Goal: Information Seeking & Learning: Learn about a topic

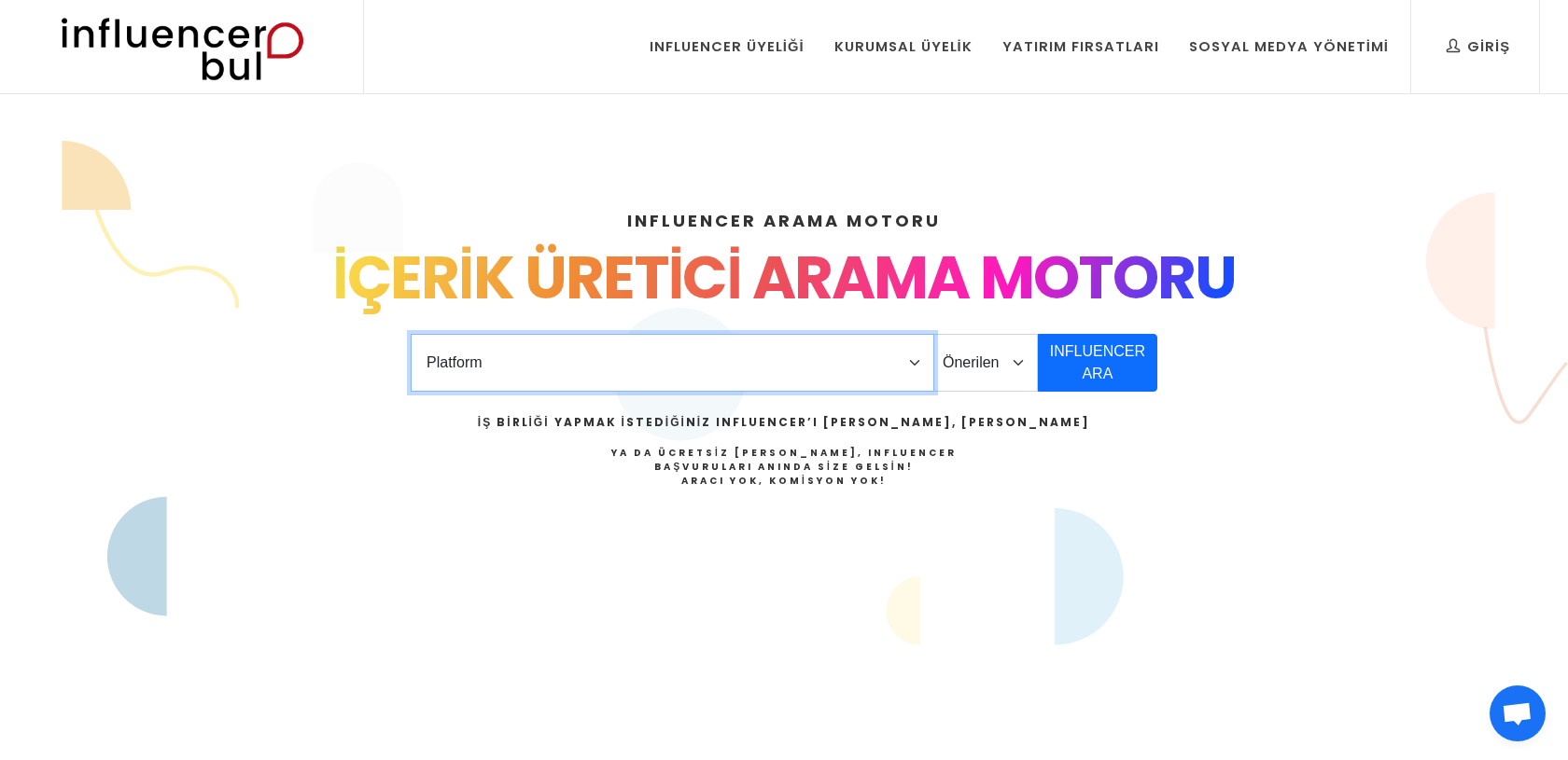
click at [856, 358] on select "Platform Instagram Facebook Youtube Tiktok Twitter Twitch" at bounding box center [672, 363] width 524 height 58
select select "1"
click at [410, 334] on select "Platform Instagram Facebook Youtube Tiktok Twitter Twitch" at bounding box center [672, 363] width 524 height 58
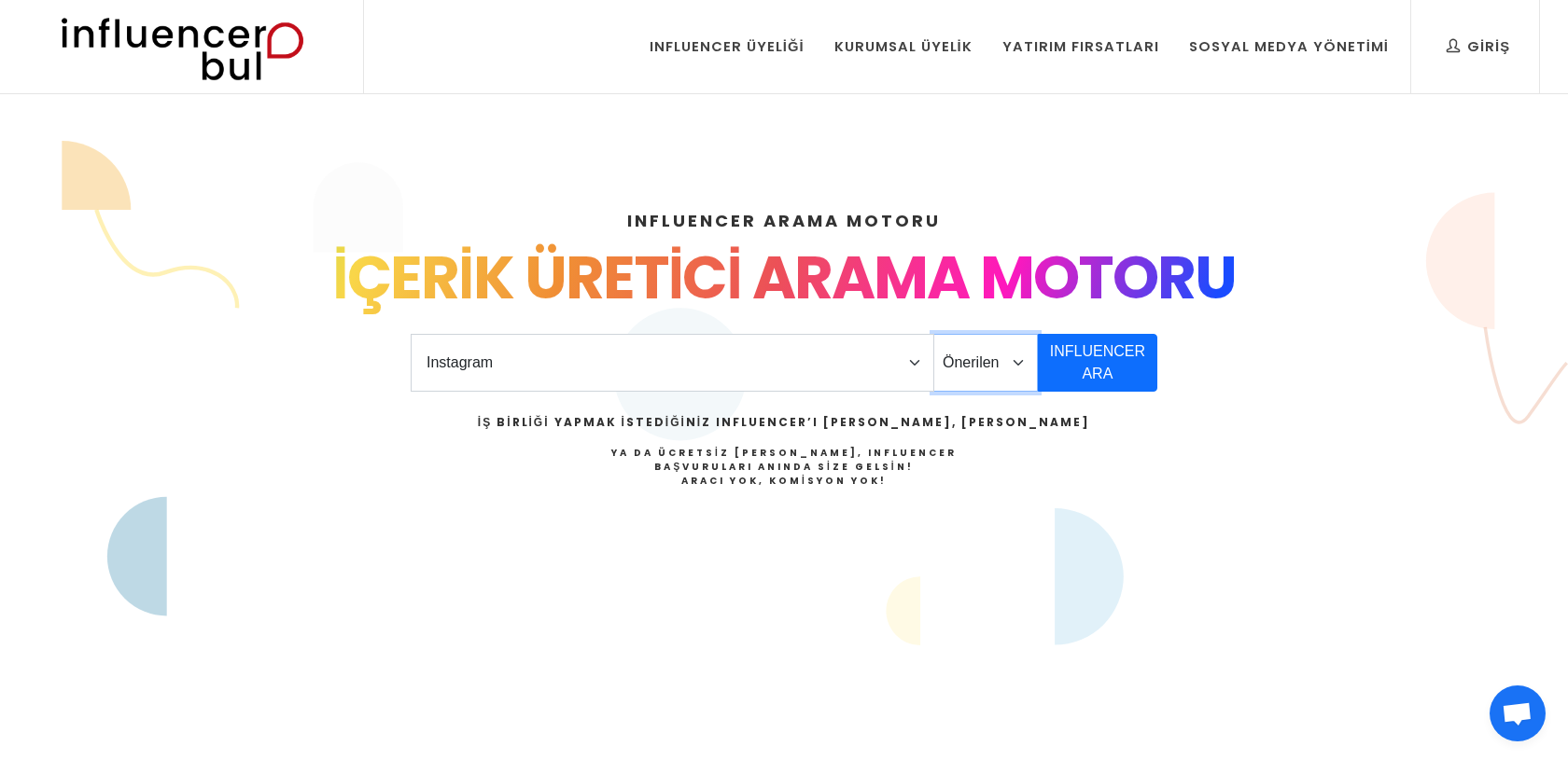
click at [983, 345] on select "Önerilen Influencerlar Aile & Çocuk & Ebeveyn Alışveriş & Giyim & Aksesuar Arab…" at bounding box center [985, 363] width 105 height 58
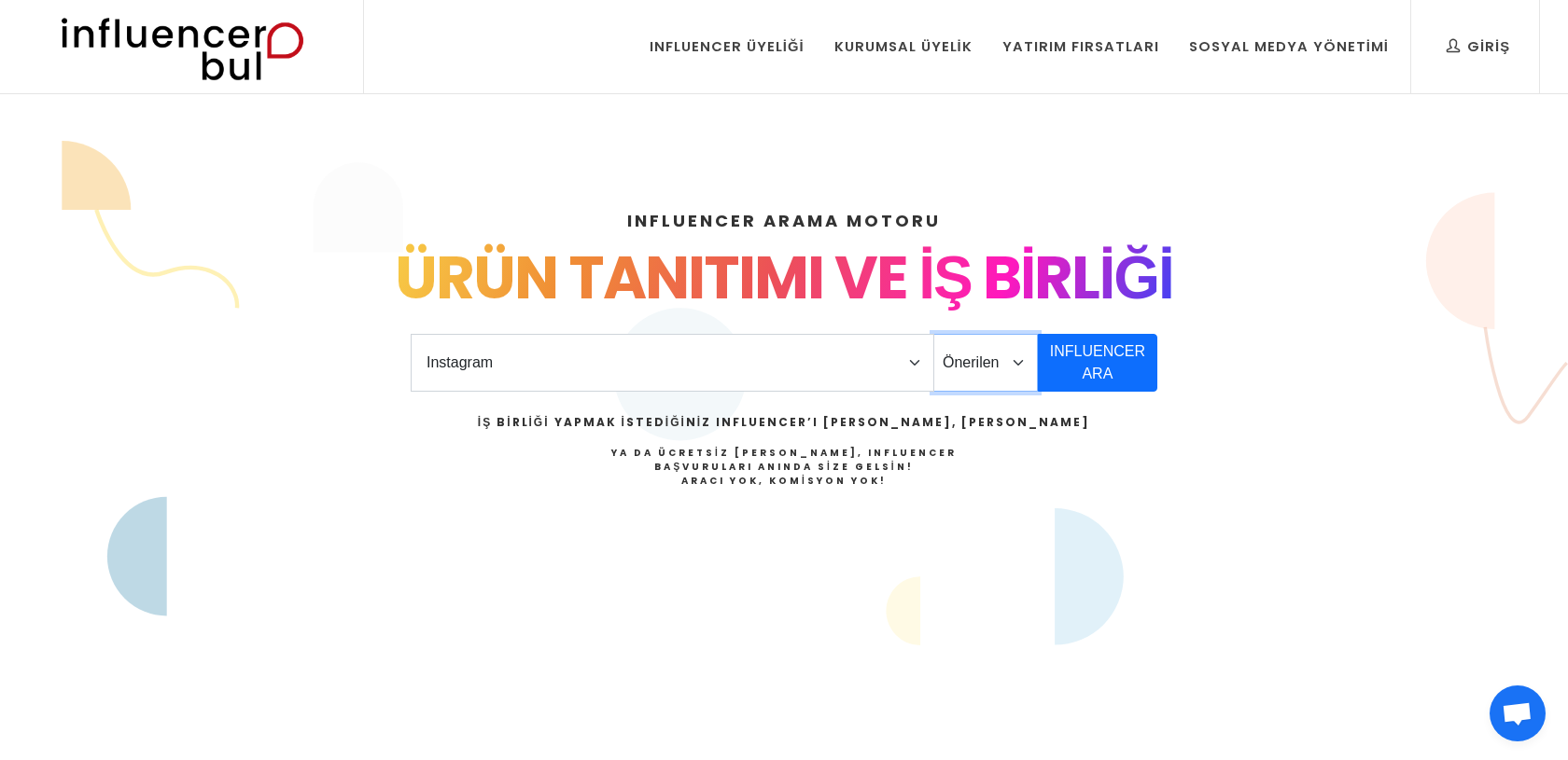
select select "20"
click at [933, 334] on select "Önerilen Influencerlar Aile & Çocuk & Ebeveyn Alışveriş & Giyim & Aksesuar Arab…" at bounding box center [985, 363] width 105 height 58
click at [984, 380] on select "Önerilen Influencerlar Aile & Çocuk & Ebeveyn Alışveriş & Giyim & Aksesuar Arab…" at bounding box center [985, 363] width 105 height 58
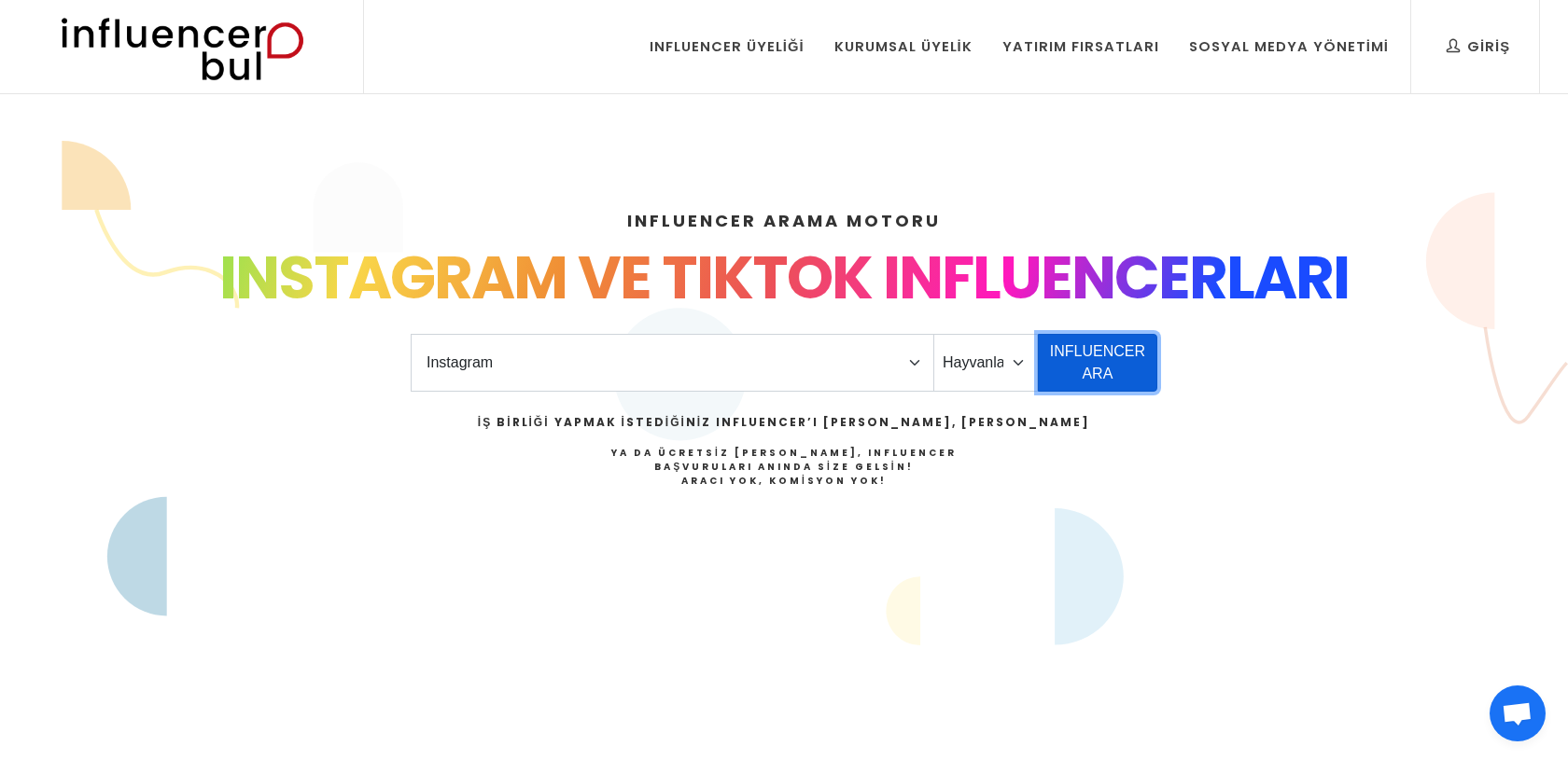
click at [1111, 361] on button "INFLUENCER ARA" at bounding box center [1098, 363] width 120 height 58
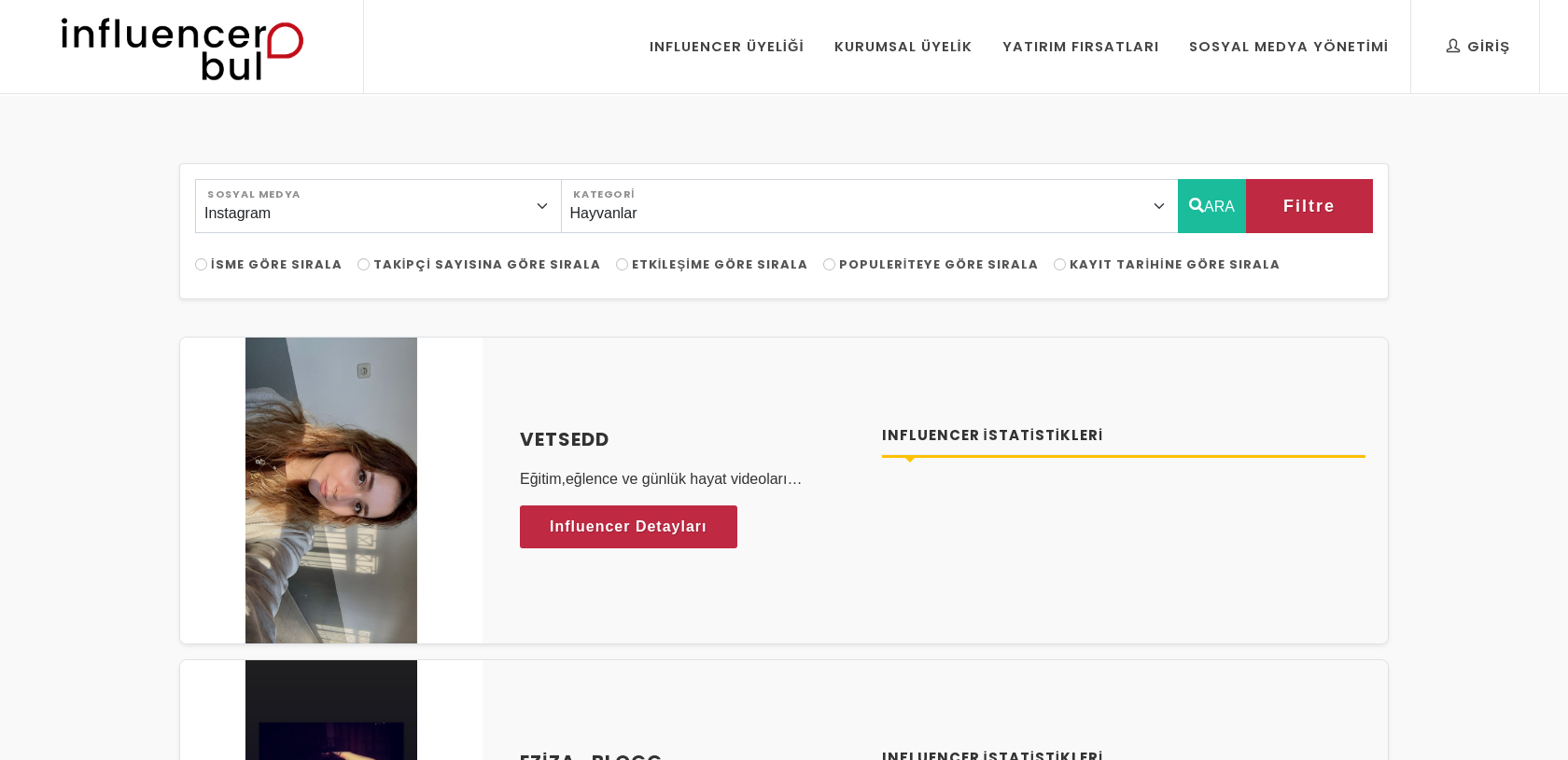
select select "20"
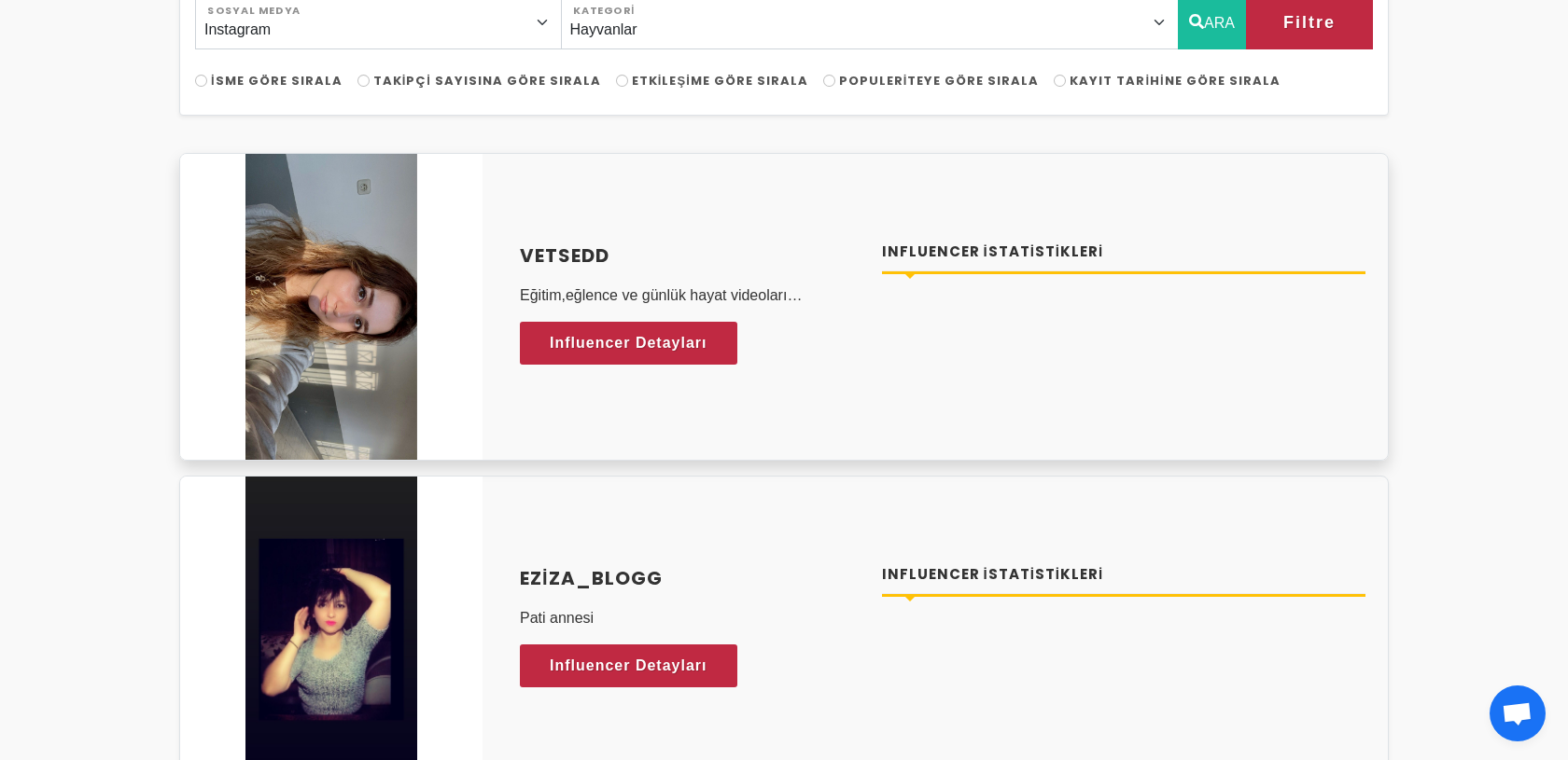
scroll to position [185, 0]
click at [687, 351] on span "Influencer Detayları" at bounding box center [611, 342] width 158 height 28
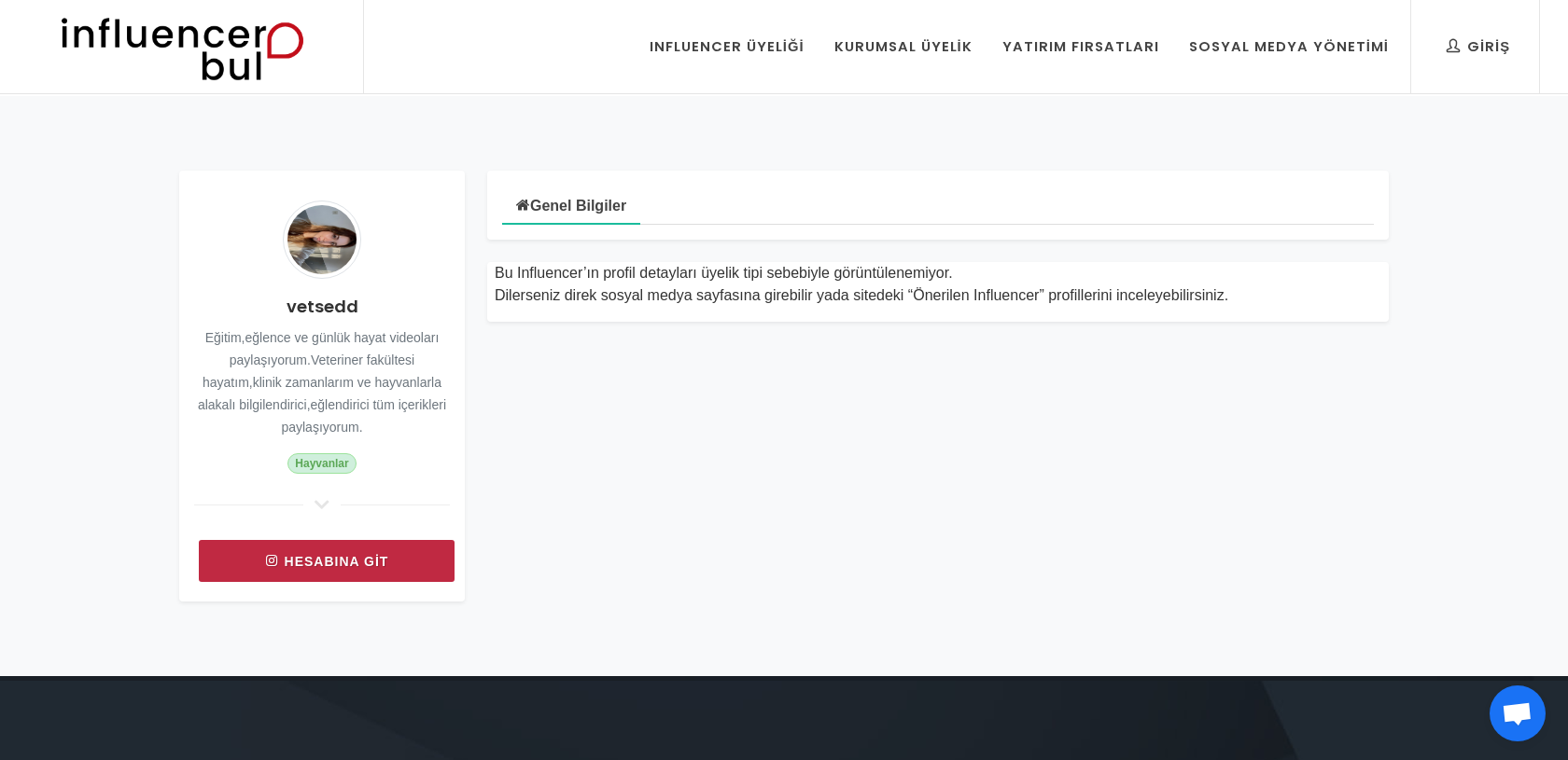
click at [323, 549] on link "Hesabına git" at bounding box center [326, 561] width 255 height 42
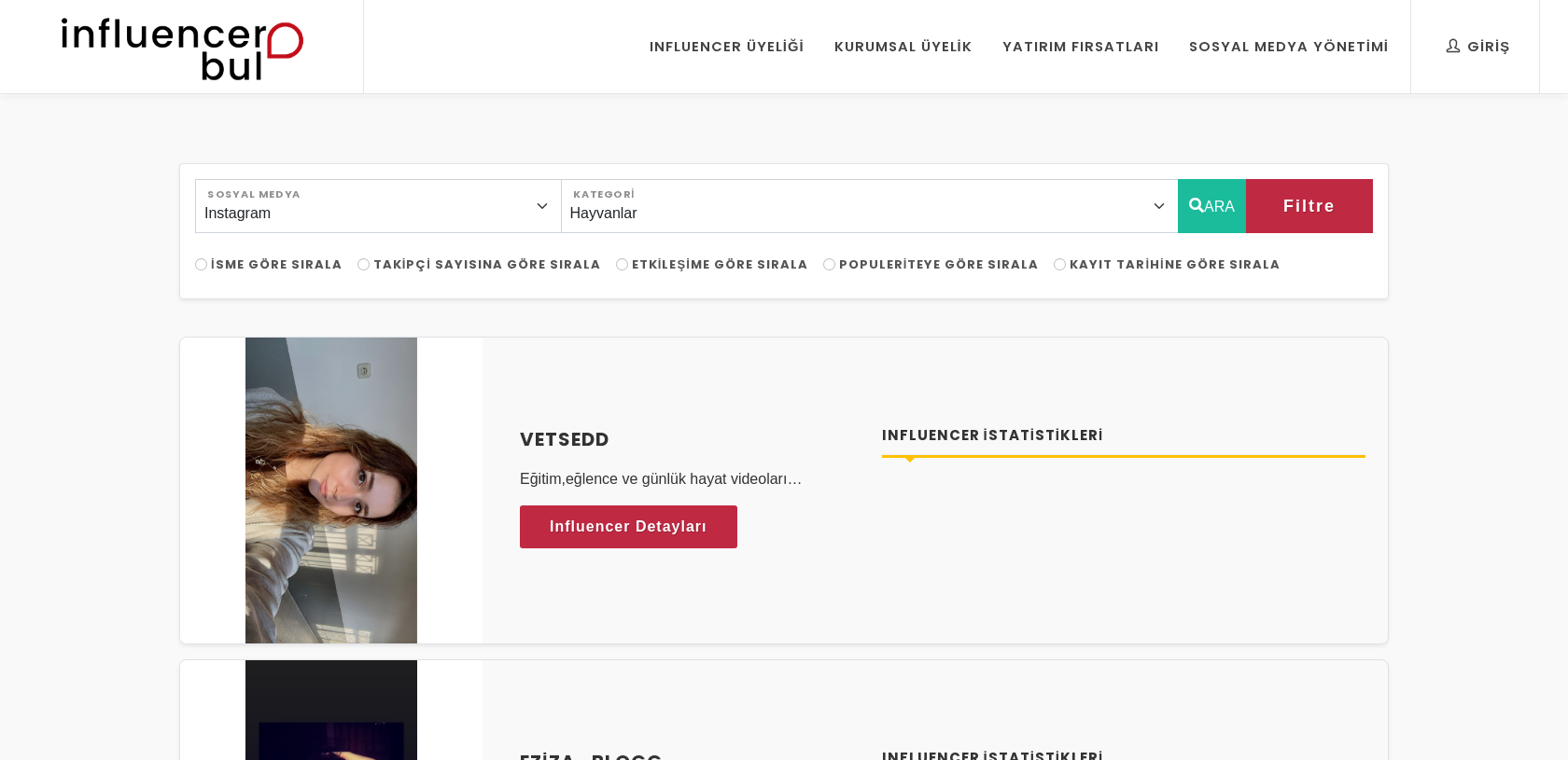
select select "20"
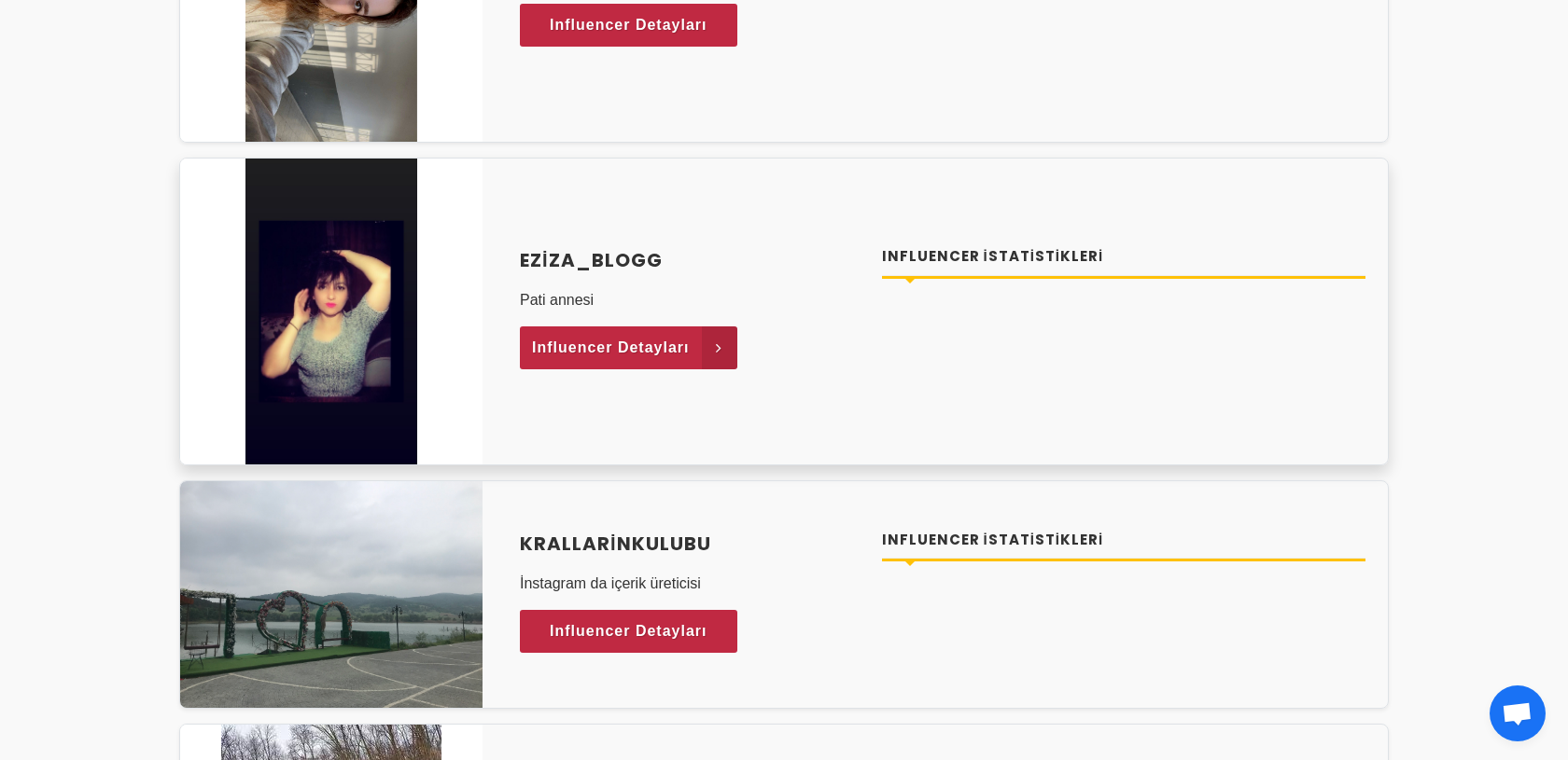
scroll to position [494, 0]
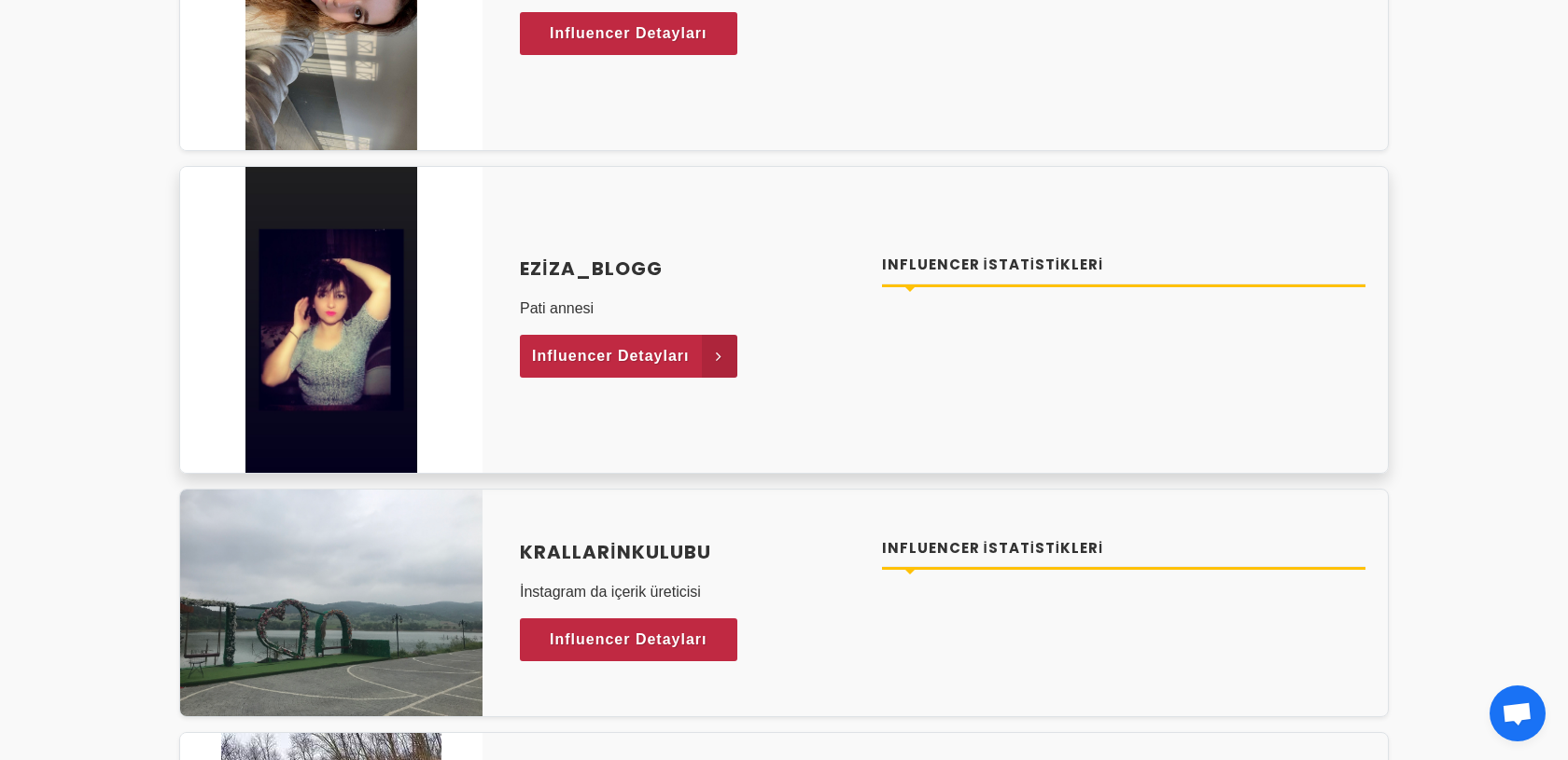
click at [684, 371] on link "Influencer Detayları" at bounding box center [628, 356] width 218 height 43
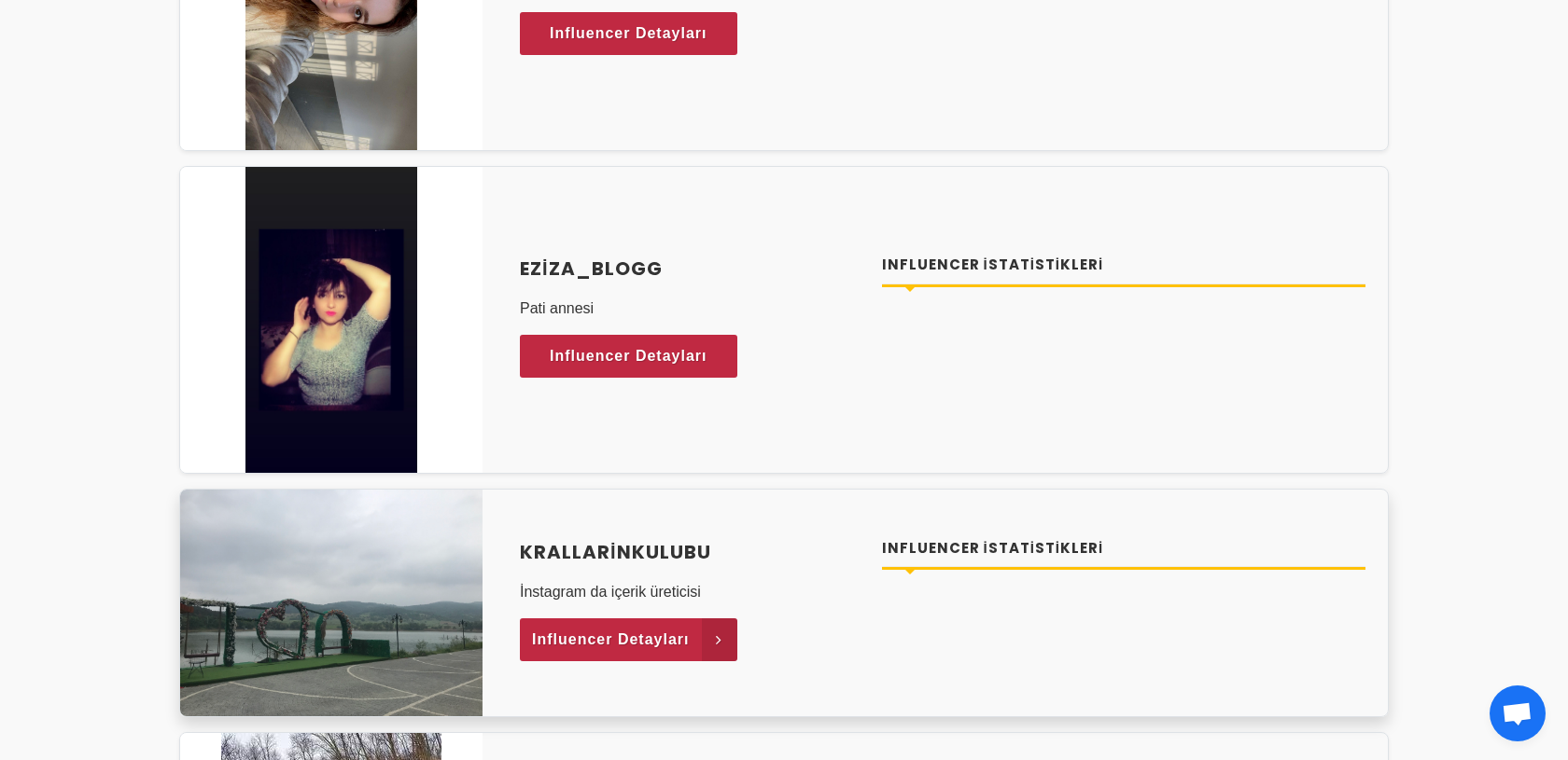
click at [668, 626] on span "Influencer Detayları" at bounding box center [611, 640] width 158 height 28
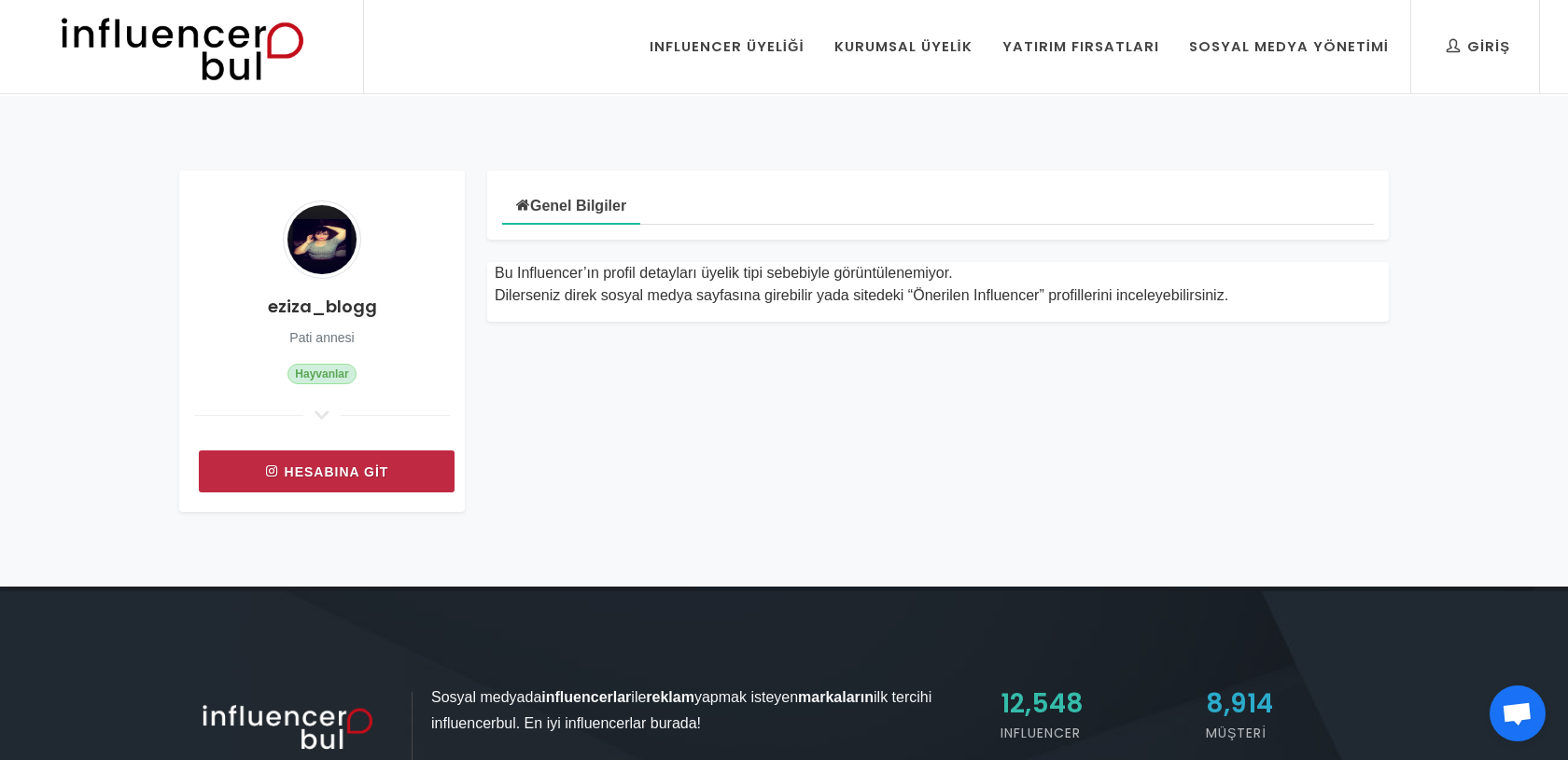
click at [291, 452] on link "Hesabına git" at bounding box center [326, 471] width 255 height 42
click at [367, 479] on link "Hesabına git" at bounding box center [326, 471] width 255 height 42
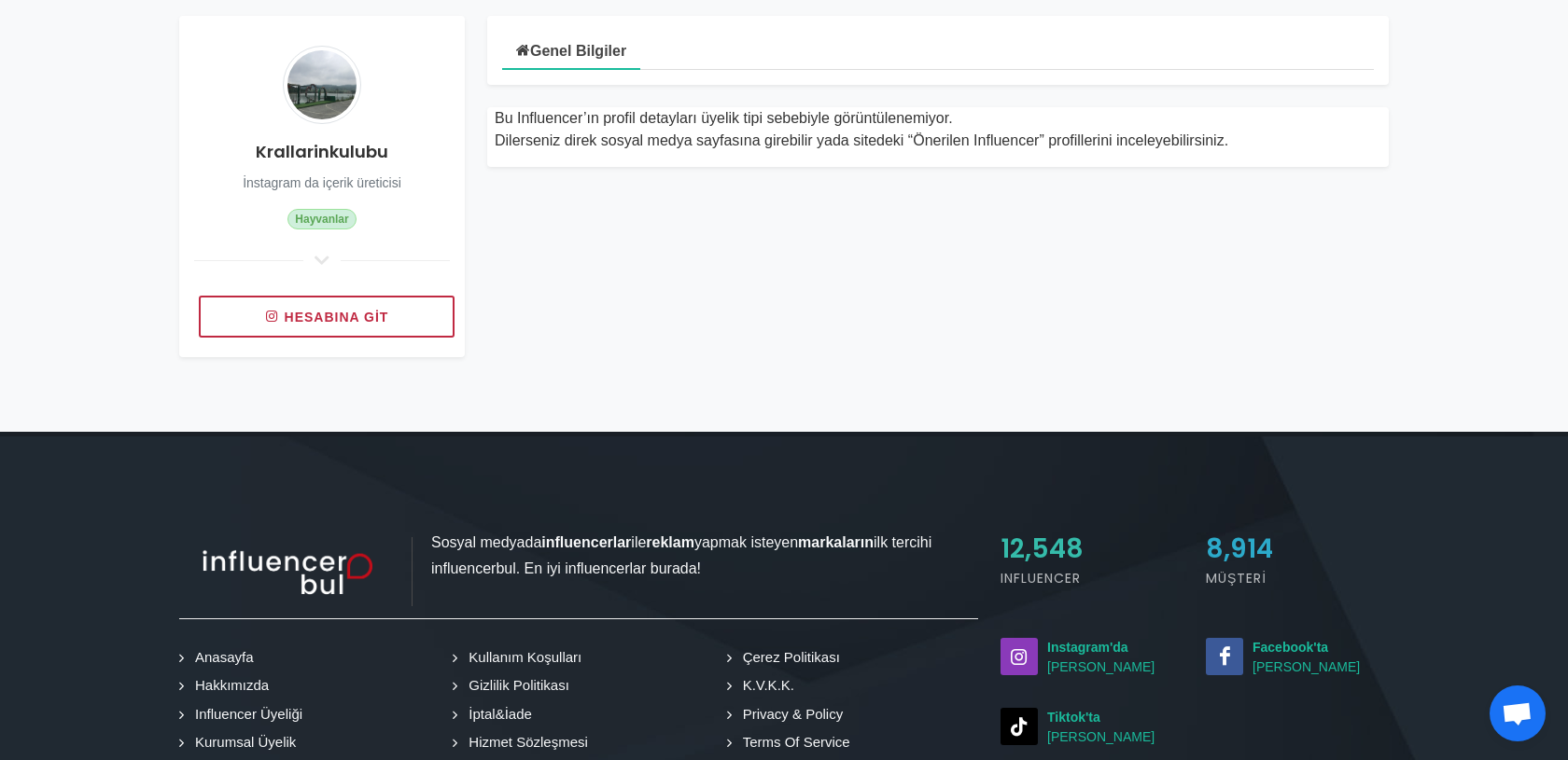
scroll to position [165, 0]
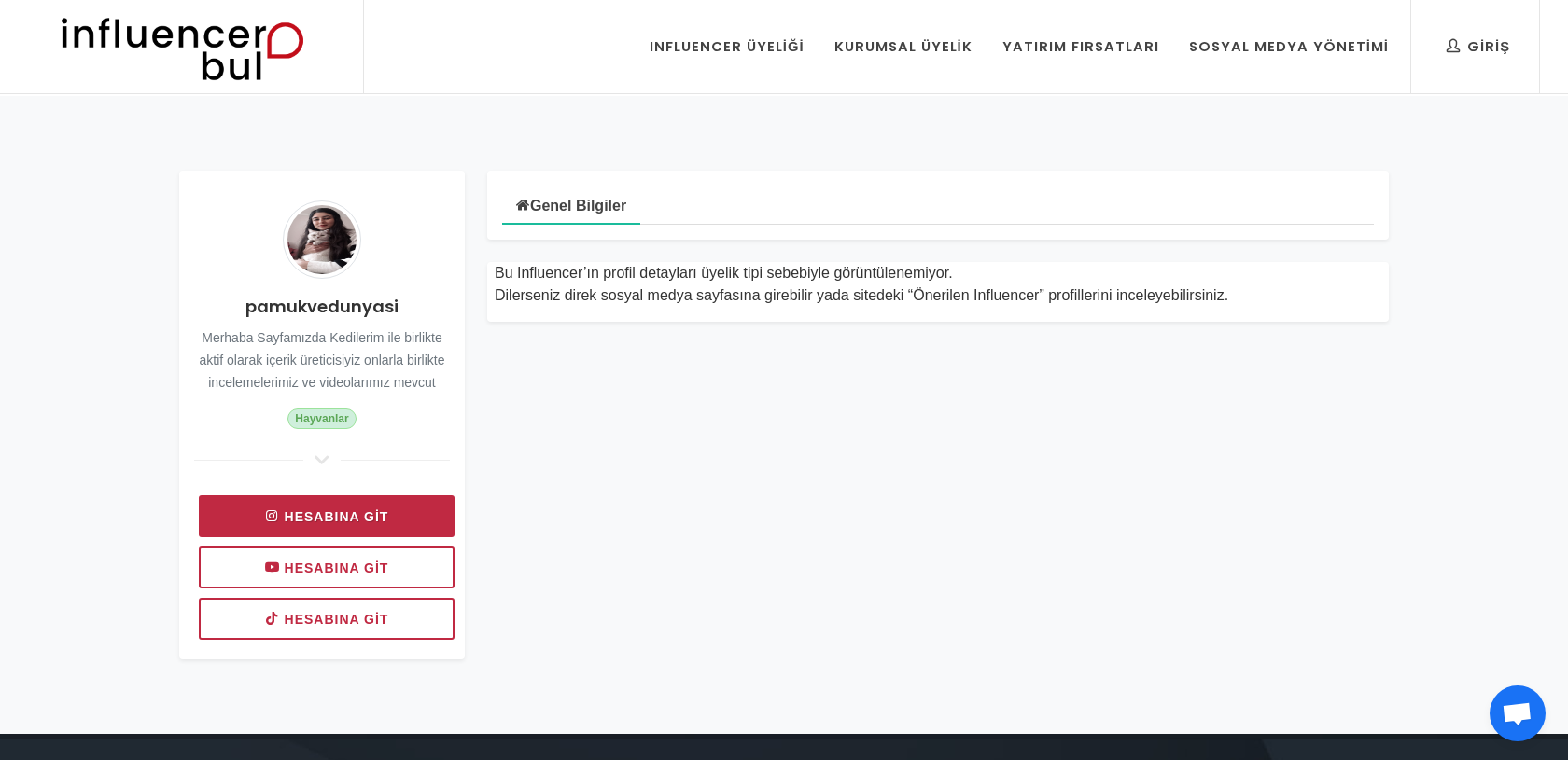
click at [344, 501] on link "Hesabına git" at bounding box center [326, 516] width 255 height 42
